Goal: Navigation & Orientation: Find specific page/section

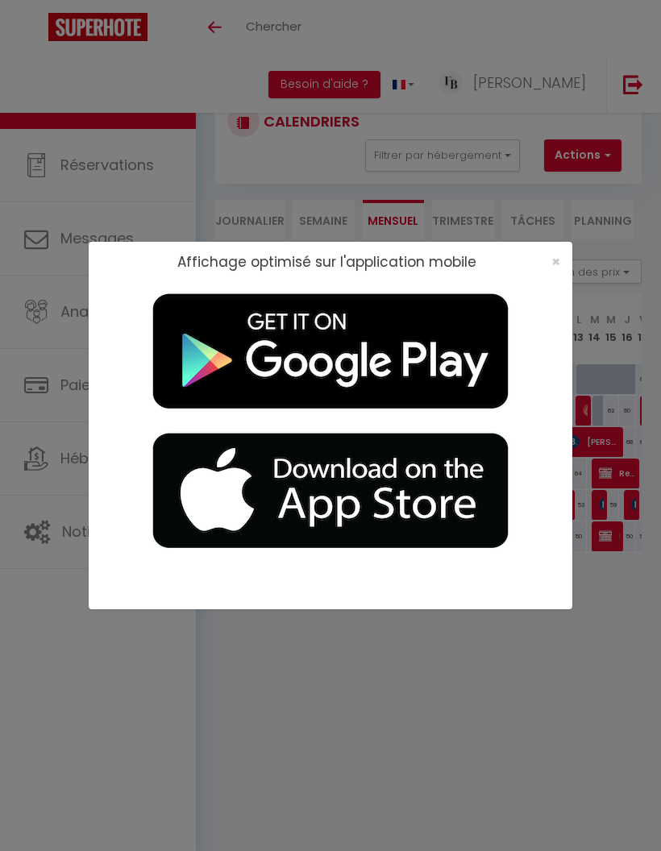
click at [551, 259] on span "×" at bounding box center [555, 261] width 9 height 20
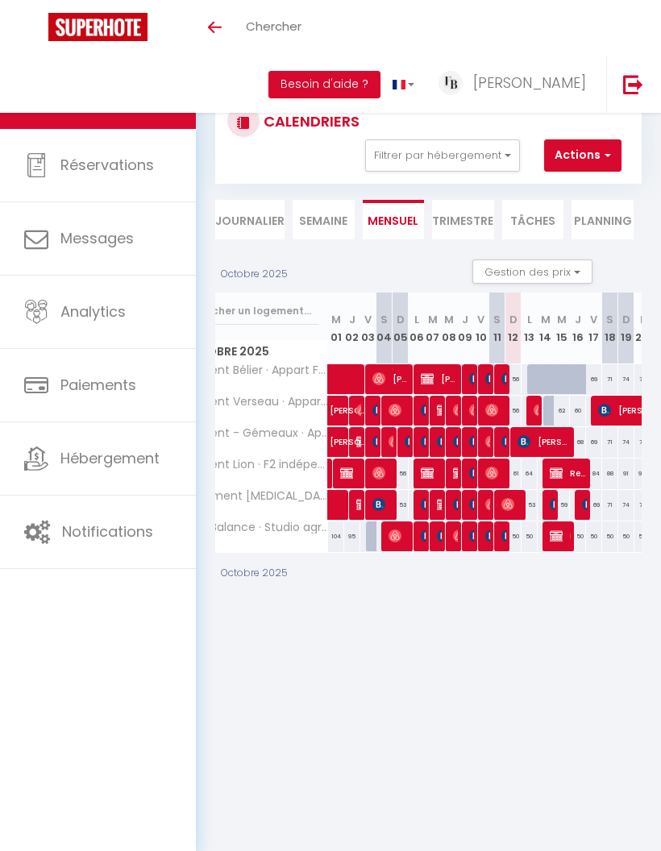
scroll to position [0, 68]
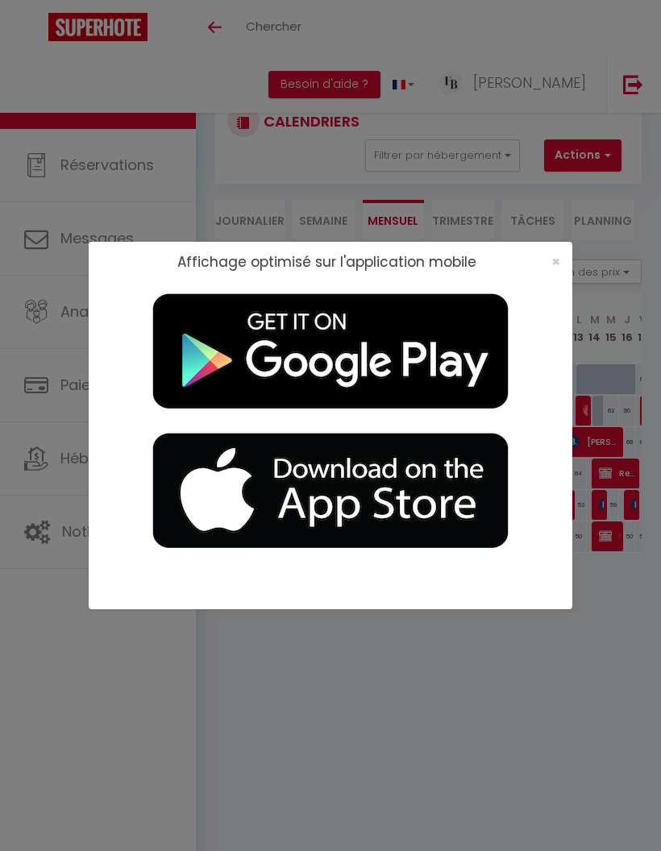
click at [547, 264] on div "×" at bounding box center [550, 262] width 40 height 16
click at [559, 260] on span "×" at bounding box center [555, 261] width 9 height 20
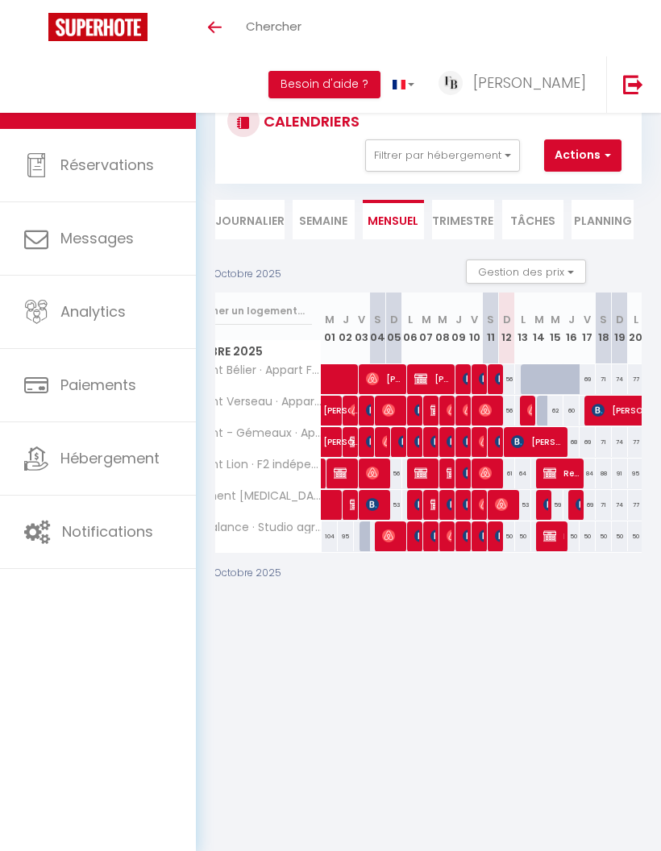
scroll to position [0, 105]
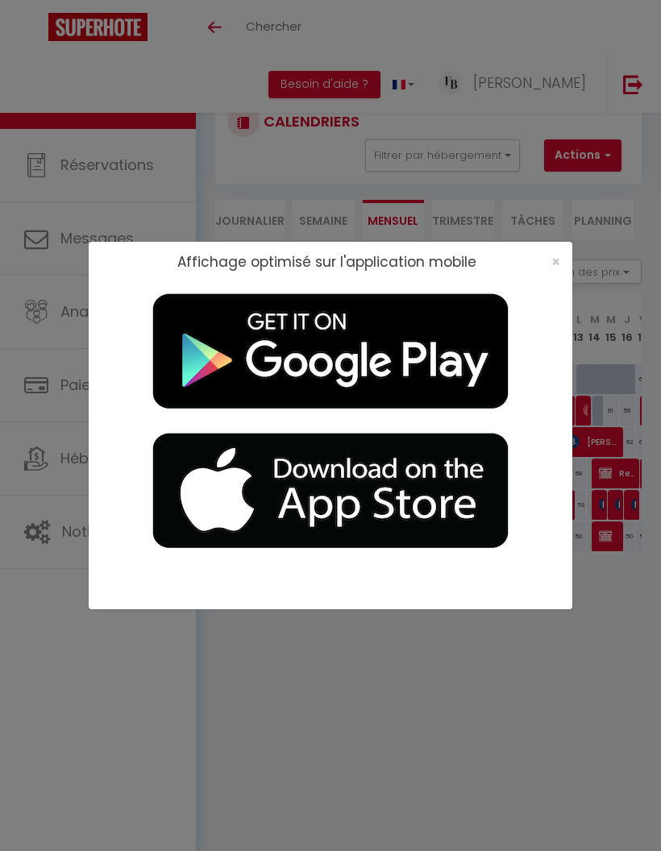
click at [554, 263] on span "×" at bounding box center [555, 261] width 9 height 20
